Goal: Task Accomplishment & Management: Complete application form

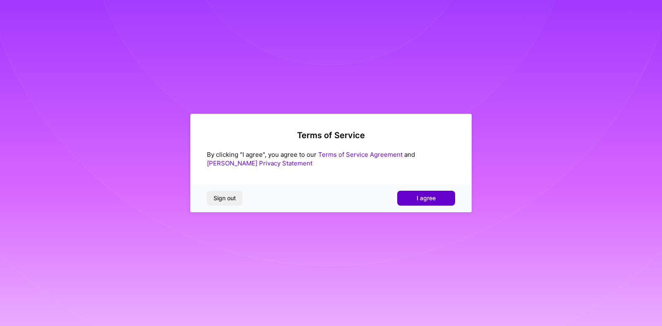
click at [417, 202] on span "I agree" at bounding box center [426, 198] width 19 height 8
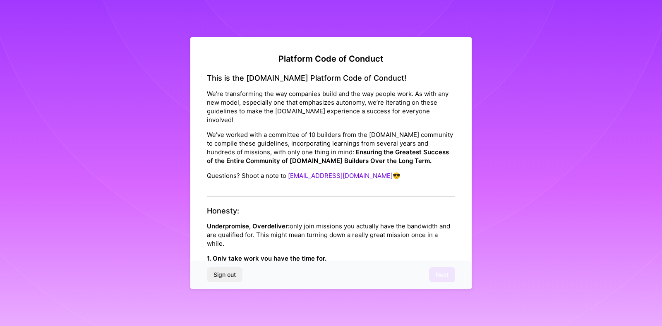
click at [293, 177] on div "This is the [DOMAIN_NAME] Platform Code of Conduct! We’re transforming the way …" at bounding box center [331, 135] width 248 height 123
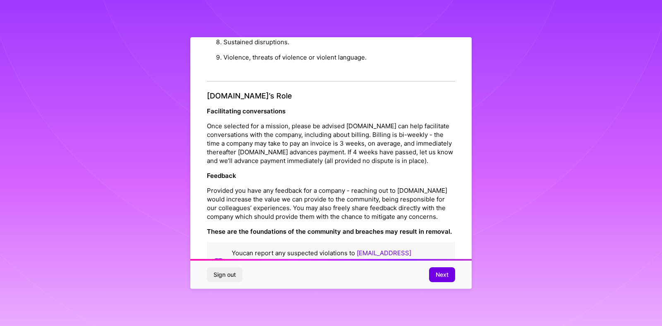
scroll to position [887, 0]
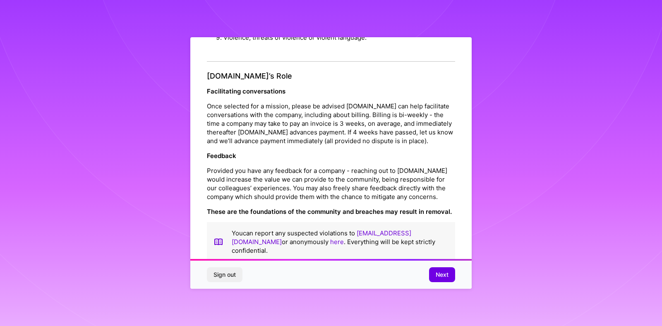
click at [436, 283] on div "Sign out Next" at bounding box center [330, 275] width 281 height 28
click at [437, 279] on button "Next" at bounding box center [442, 274] width 26 height 15
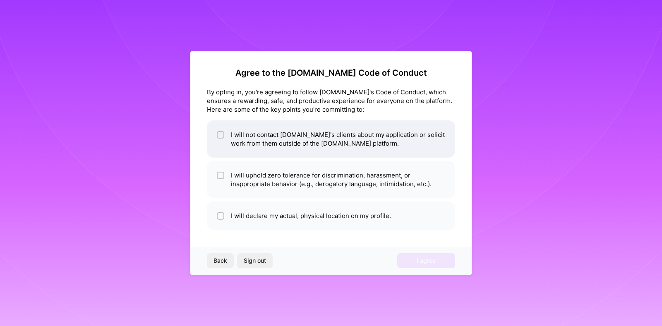
click at [294, 146] on li "I will not contact [DOMAIN_NAME]'s clients about my application or solicit work…" at bounding box center [331, 138] width 248 height 37
checkbox input "true"
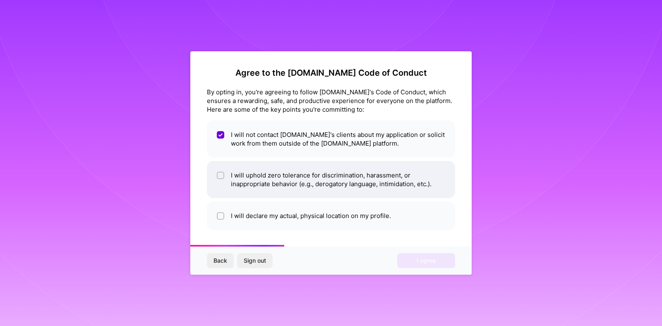
click at [293, 175] on li "I will uphold zero tolerance for discrimination, harassment, or inappropriate b…" at bounding box center [331, 179] width 248 height 37
checkbox input "true"
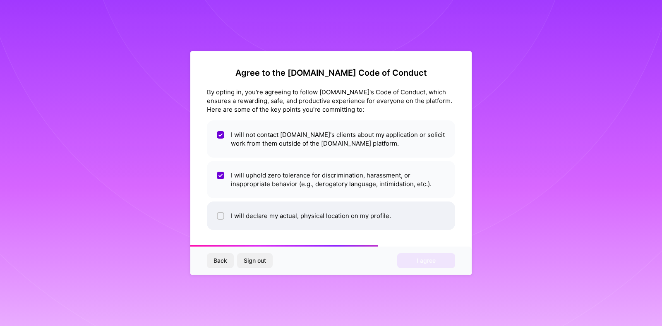
click at [295, 214] on li "I will declare my actual, physical location on my profile." at bounding box center [331, 216] width 248 height 29
checkbox input "true"
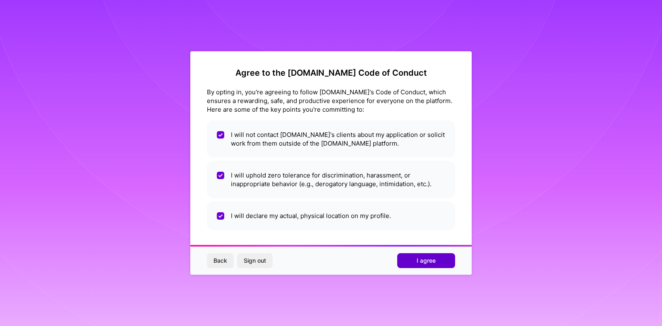
click at [421, 263] on span "I agree" at bounding box center [426, 261] width 19 height 8
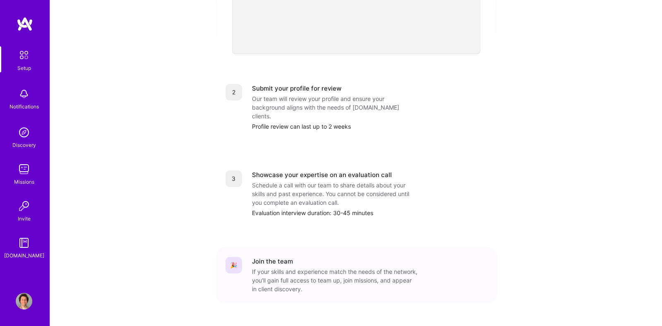
scroll to position [303, 0]
